Goal: Task Accomplishment & Management: Manage account settings

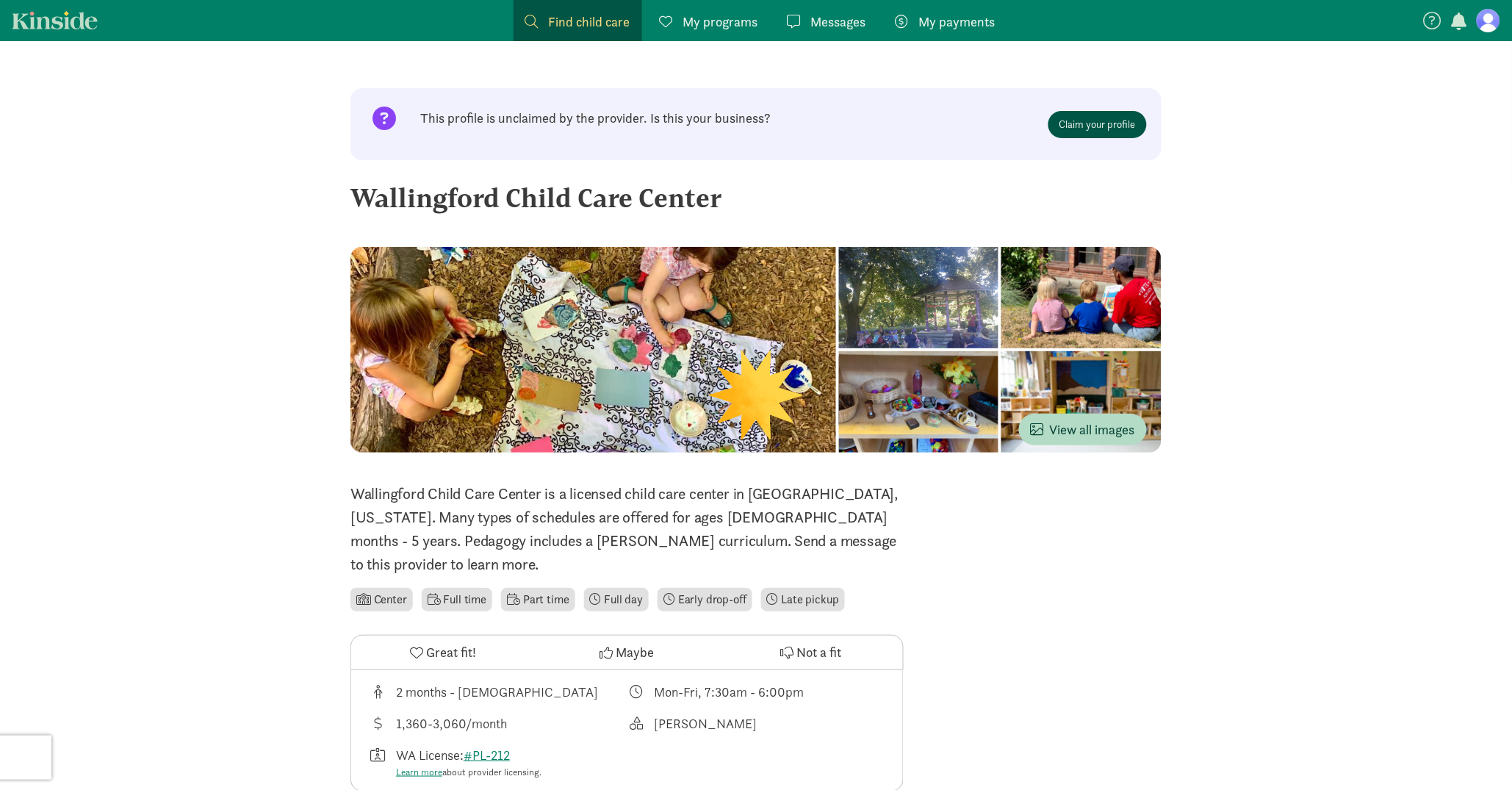
click at [1108, 125] on link "Claim your profile" at bounding box center [1097, 125] width 98 height 27
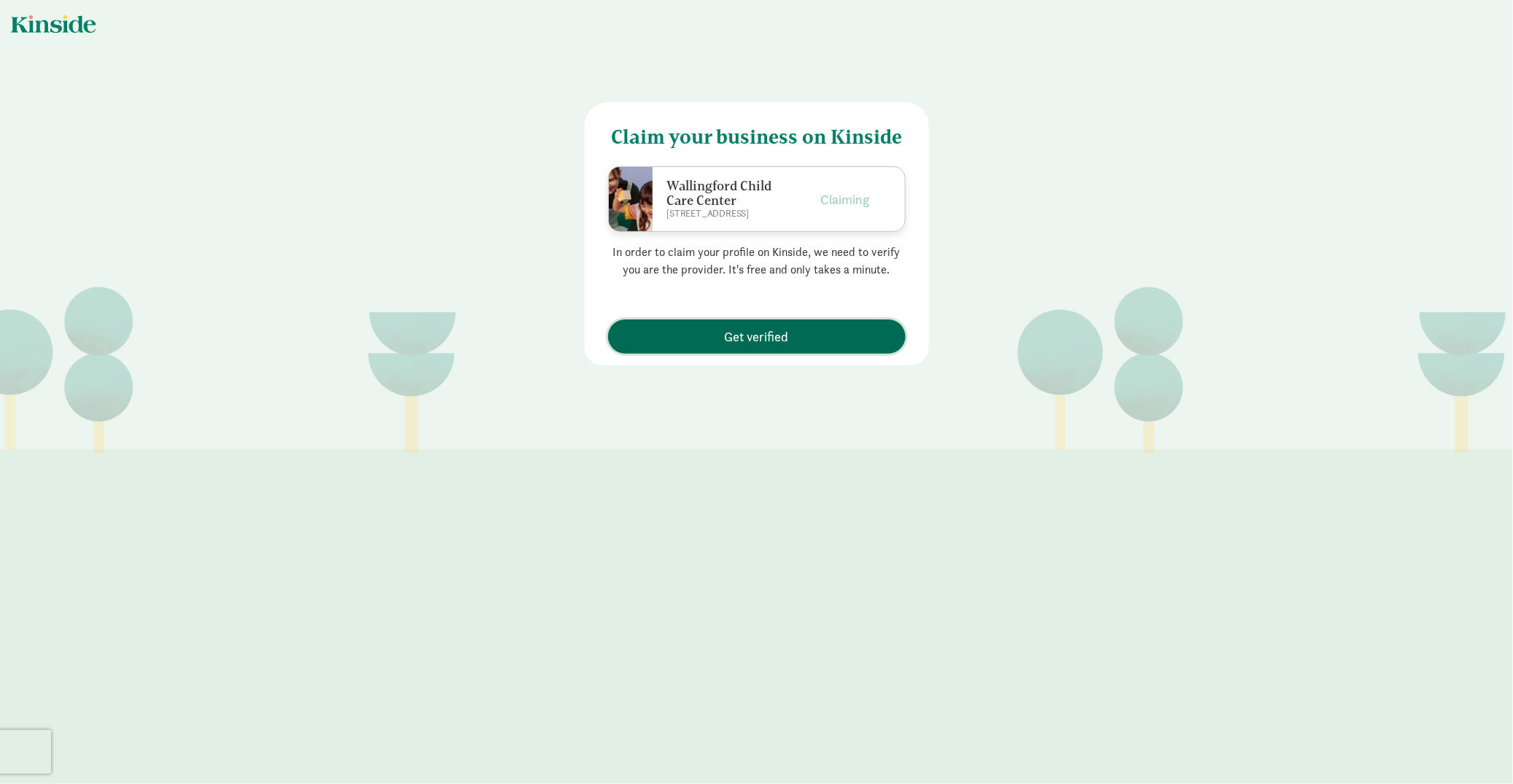
click at [784, 335] on span "Get verified" at bounding box center [757, 336] width 283 height 19
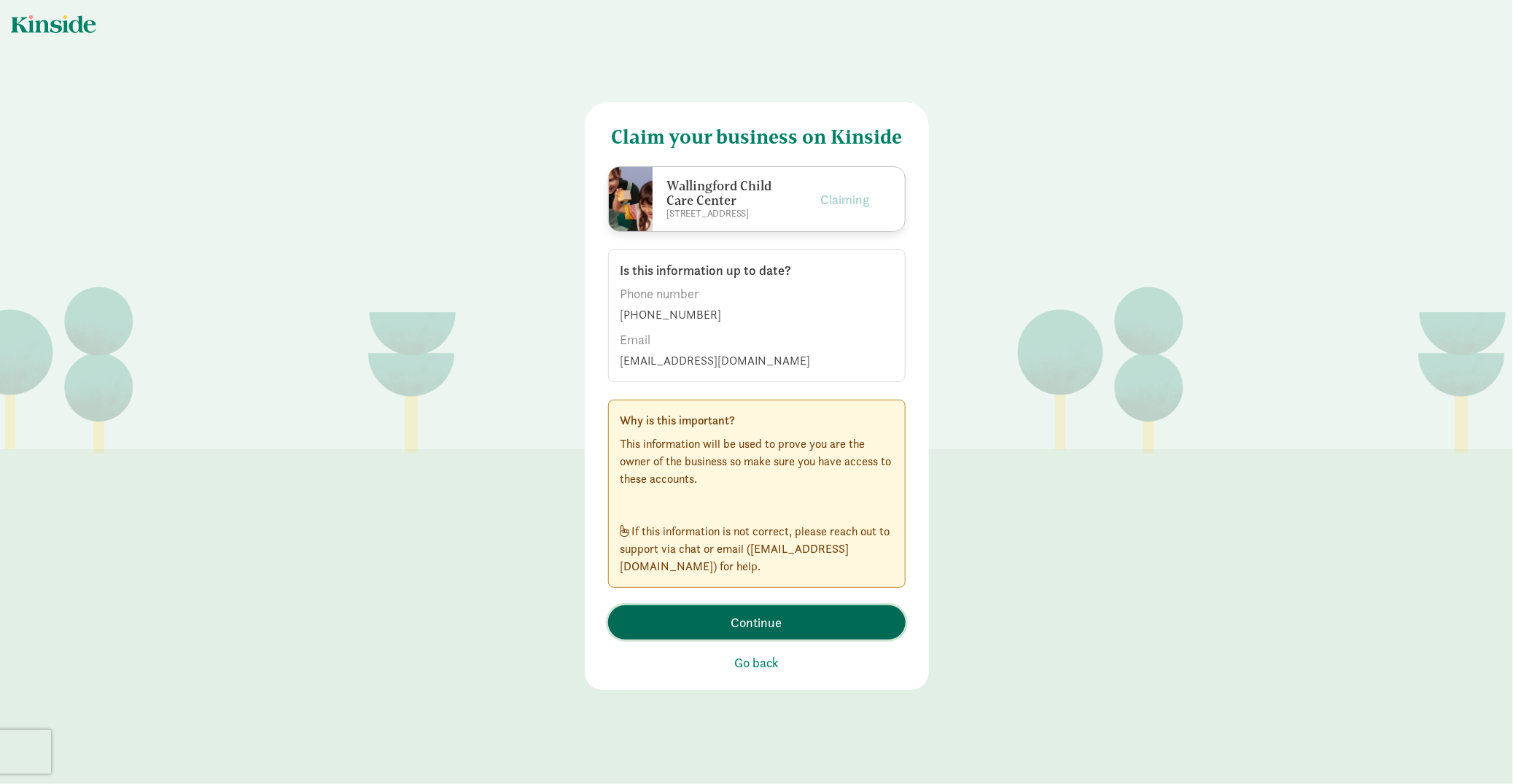
click at [735, 616] on span "Continue" at bounding box center [757, 621] width 51 height 19
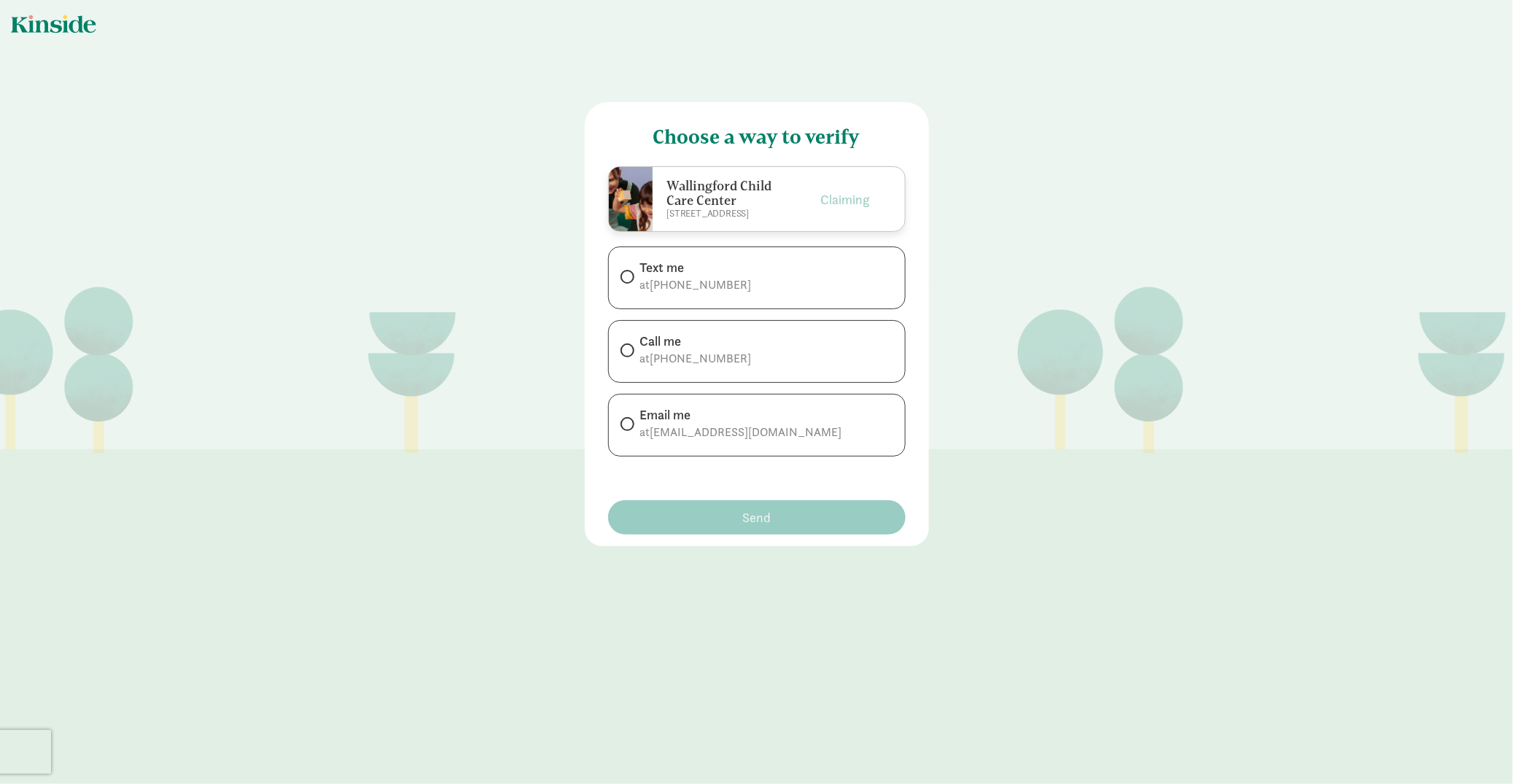
click at [703, 420] on div "Email me" at bounding box center [741, 415] width 202 height 18
click at [630, 420] on input "Email me at [EMAIL_ADDRESS][DOMAIN_NAME]" at bounding box center [625, 423] width 9 height 9
radio input "true"
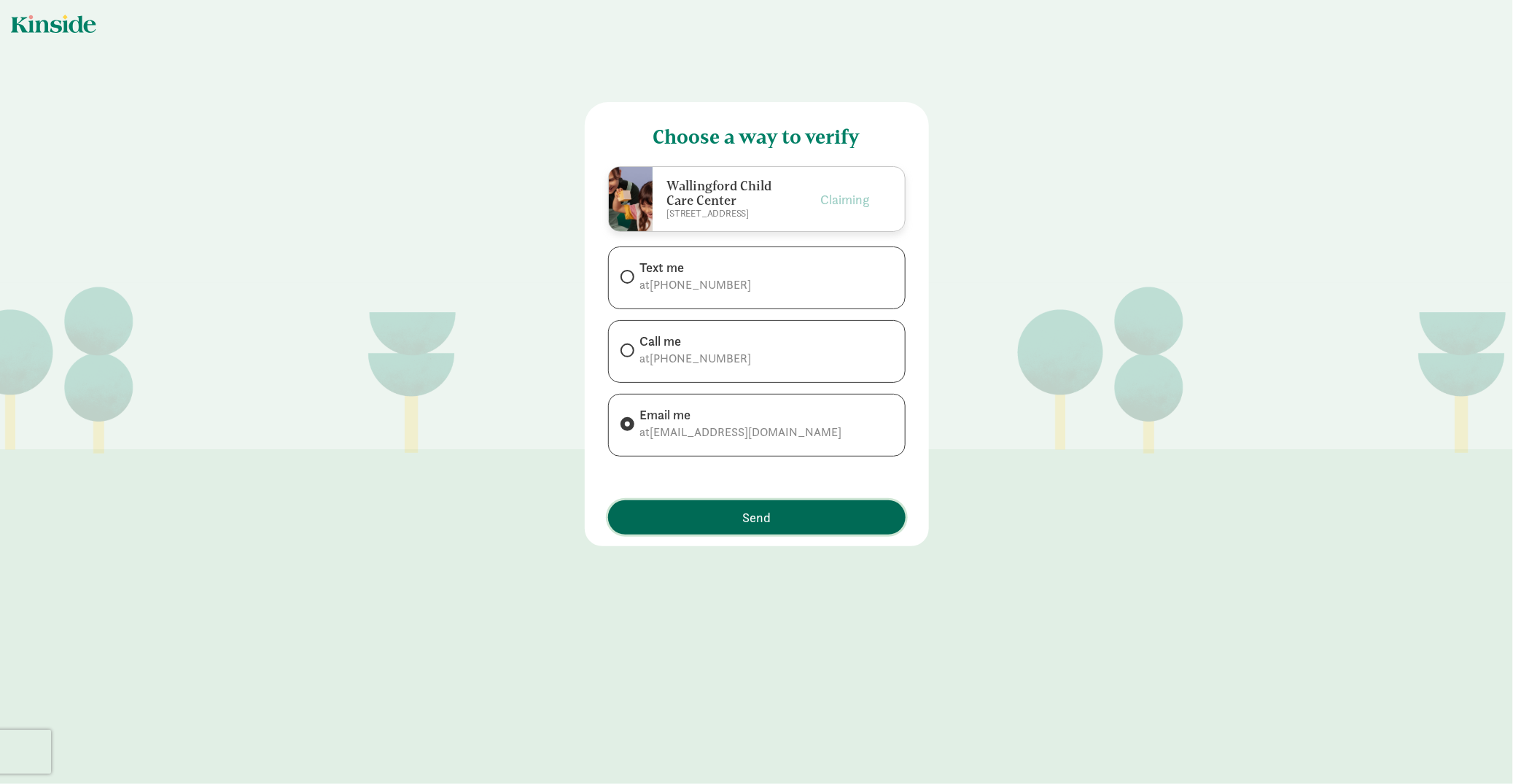
click at [750, 516] on span "Send" at bounding box center [756, 516] width 29 height 19
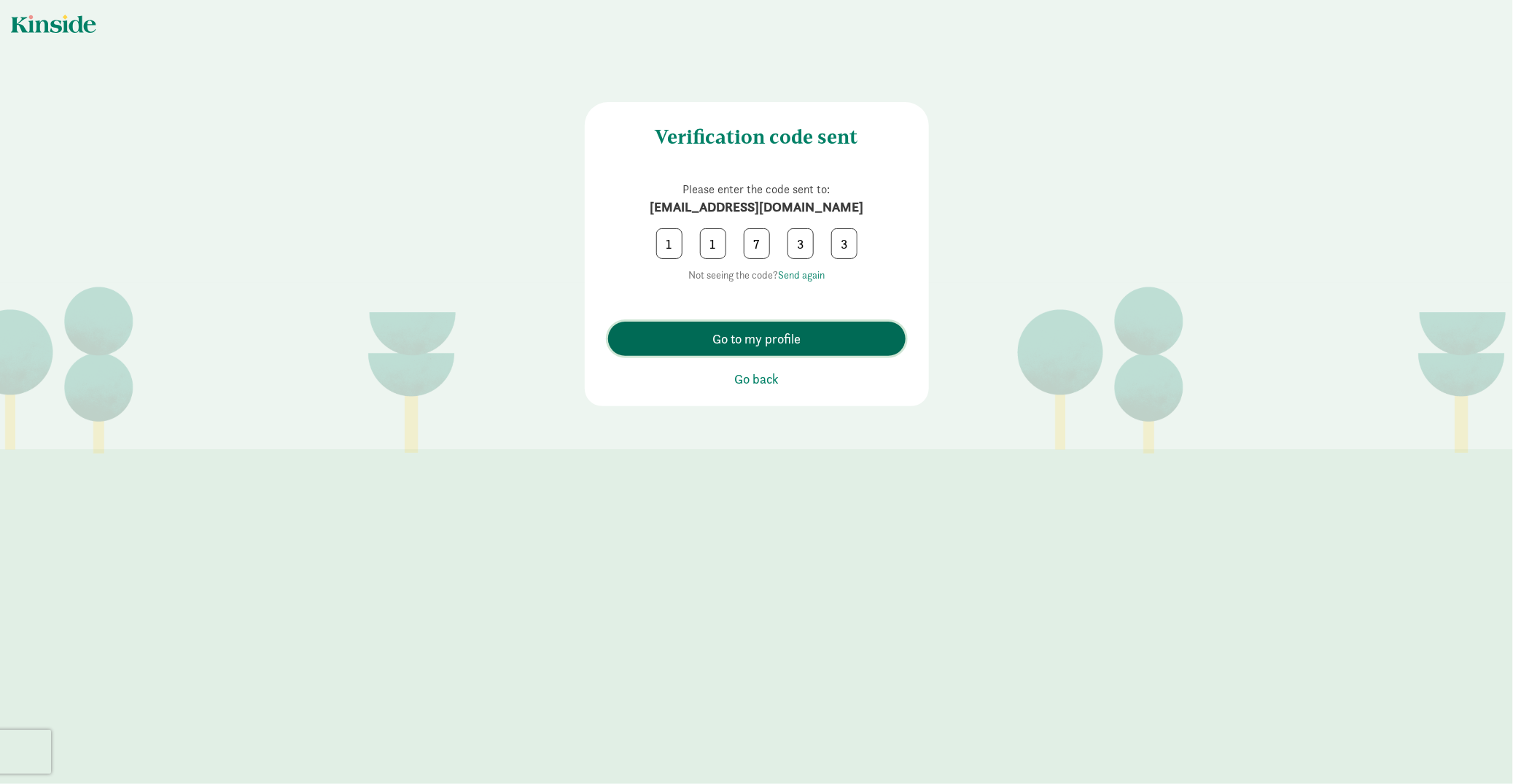
click at [751, 336] on span "Go to my profile" at bounding box center [756, 338] width 88 height 19
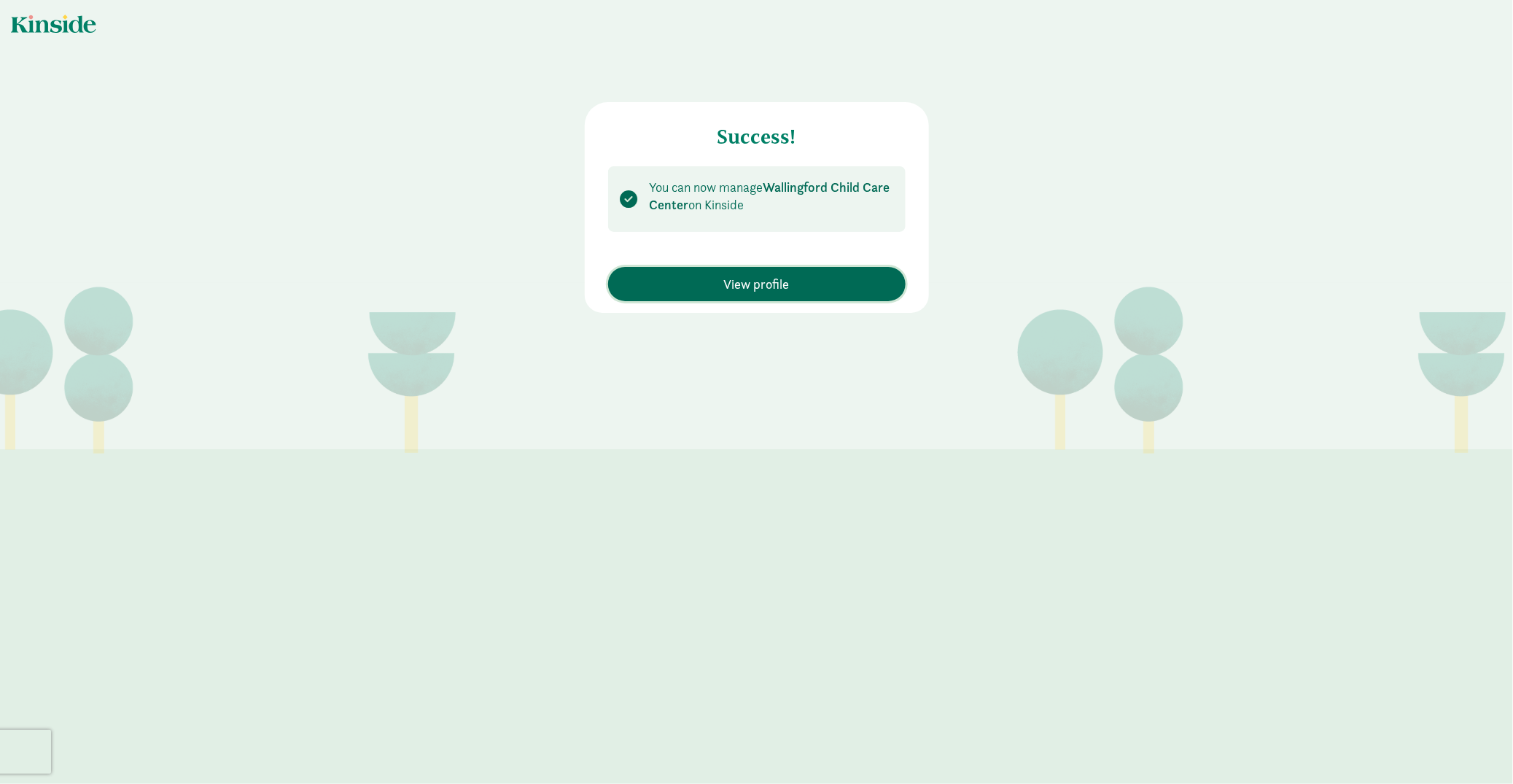
click at [787, 339] on div "Success! You can now manage [GEOGRAPHIC_DATA] on Kinside View profile" at bounding box center [756, 171] width 1513 height 342
click at [763, 280] on span "View profile" at bounding box center [756, 284] width 65 height 19
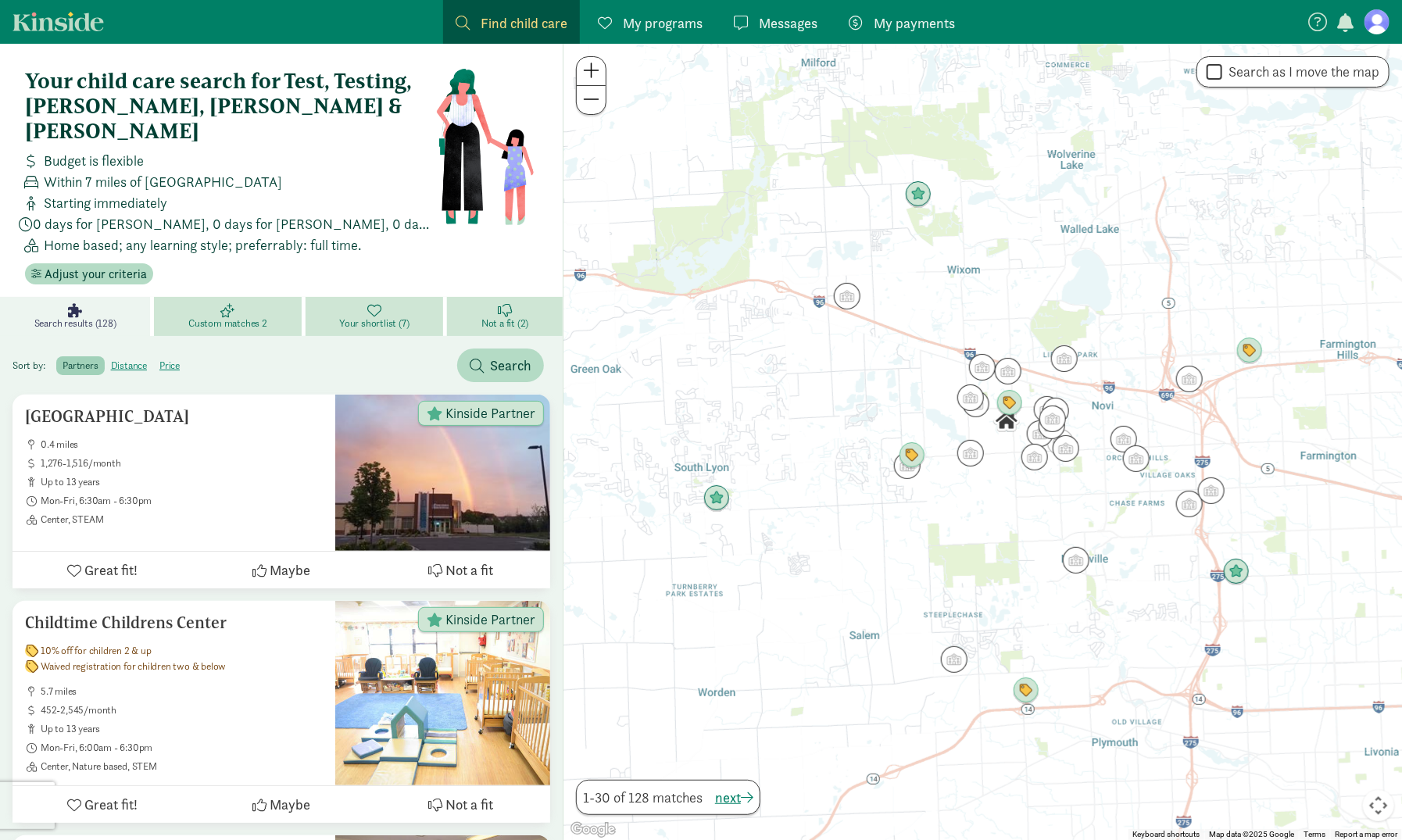
click at [1375, 19] on figure at bounding box center [1377, 22] width 25 height 25
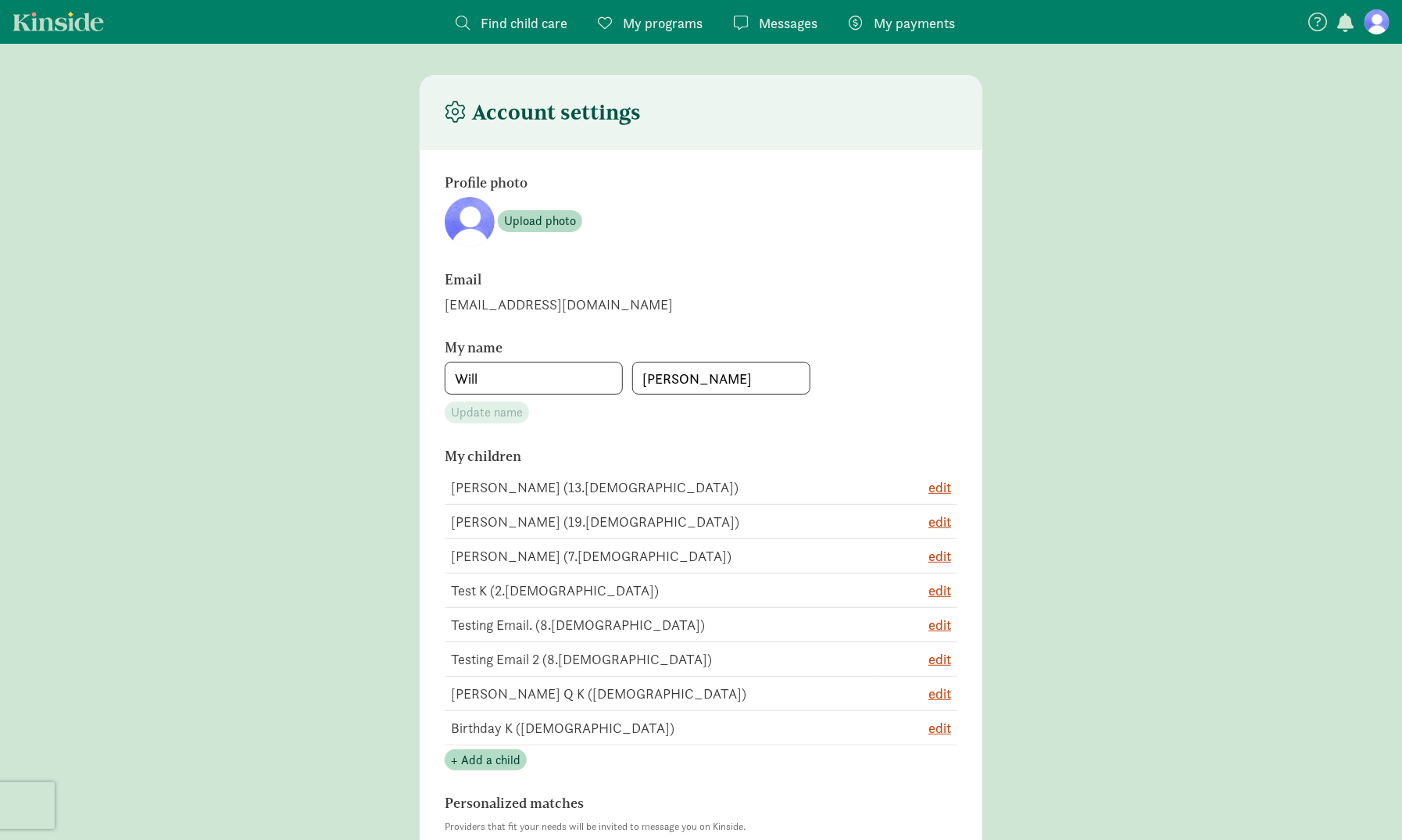
click at [1070, 259] on main "Account settings Profile photo Upload photo Email kauffw@outlook.com My name Wi…" at bounding box center [701, 748] width 1402 height 1346
click at [1377, 20] on figure at bounding box center [1377, 22] width 25 height 25
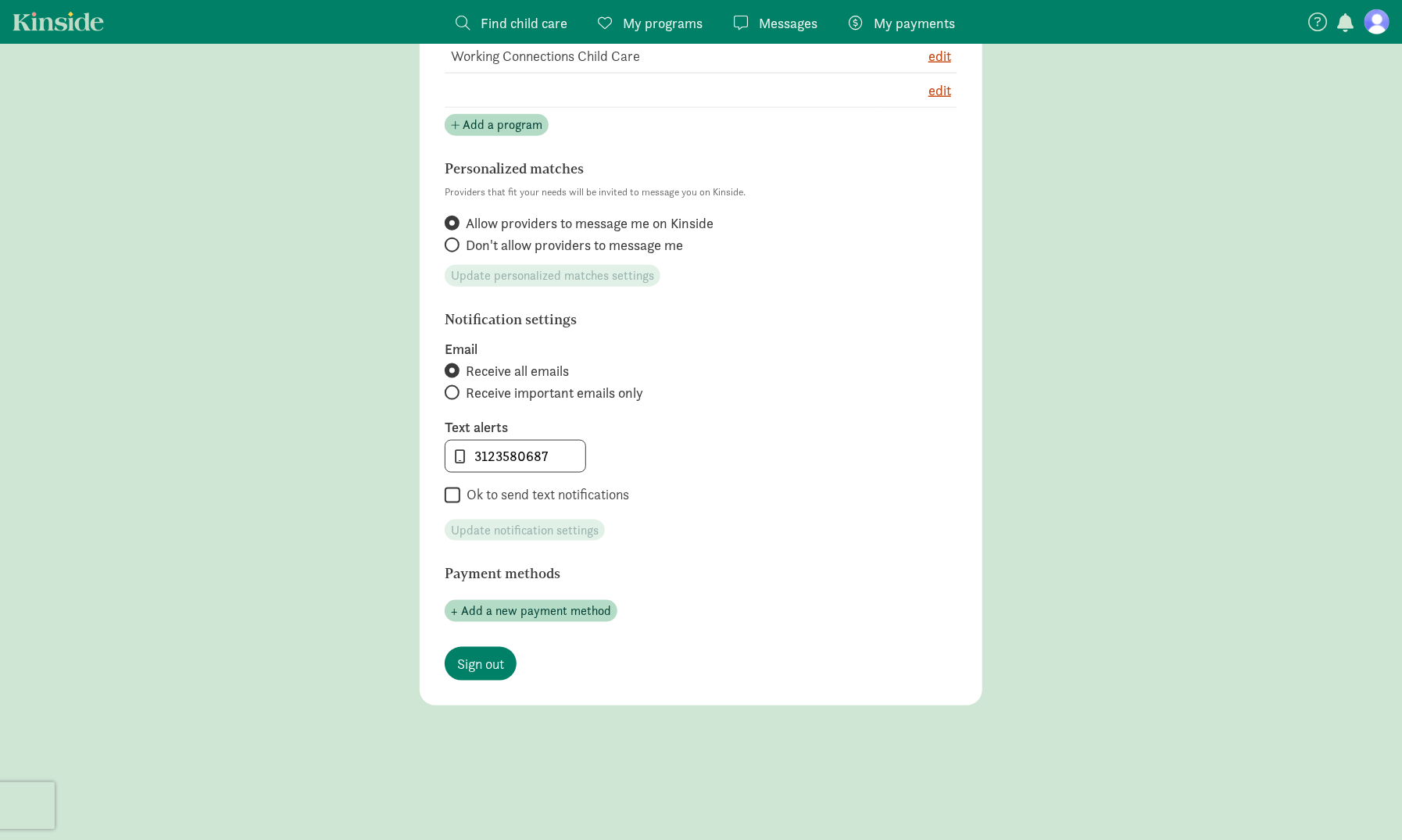
scroll to position [850, 0]
click at [474, 655] on span "Sign out" at bounding box center [481, 659] width 47 height 21
